Goal: Task Accomplishment & Management: Manage account settings

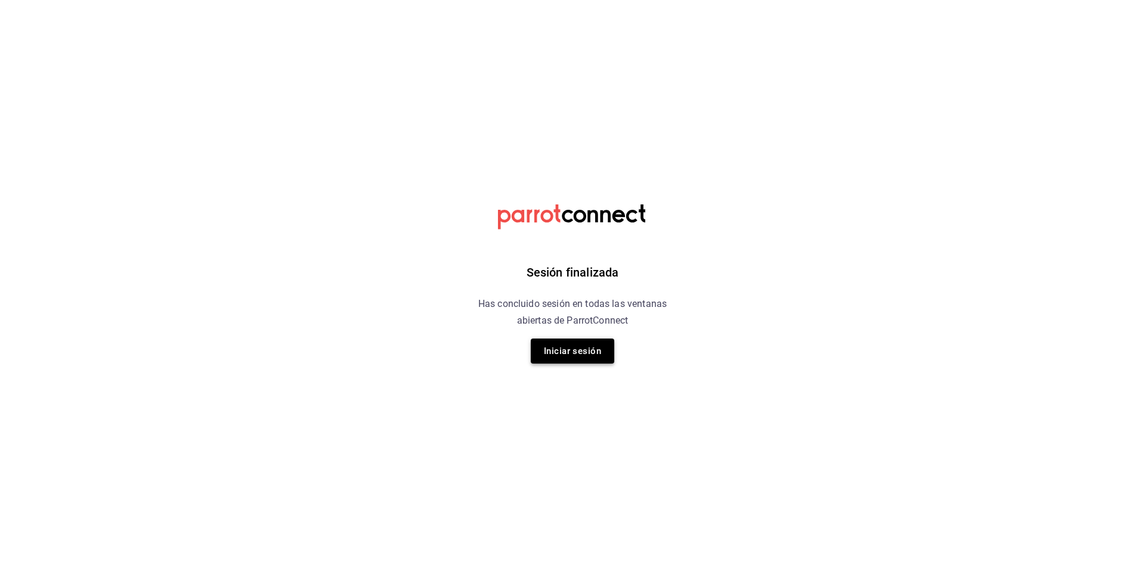
click at [585, 348] on button "Iniciar sesión" at bounding box center [573, 351] width 84 height 25
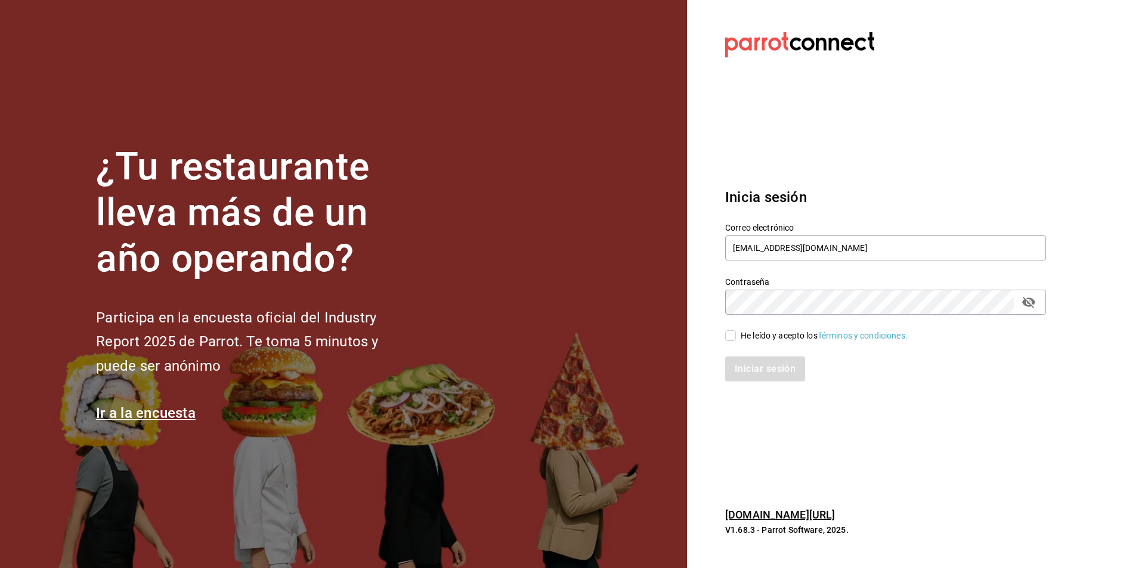
click at [749, 338] on div "He leído y acepto los Términos y condiciones." at bounding box center [824, 336] width 167 height 13
click at [736, 338] on input "He leído y acepto los Términos y condiciones." at bounding box center [730, 335] width 11 height 11
checkbox input "true"
click at [750, 393] on div "Inicia sesión Correo electrónico [EMAIL_ADDRESS][DOMAIN_NAME] Contraseña Contra…" at bounding box center [885, 284] width 321 height 224
click at [750, 372] on button "Iniciar sesión" at bounding box center [765, 369] width 81 height 25
